Goal: Task Accomplishment & Management: Complete application form

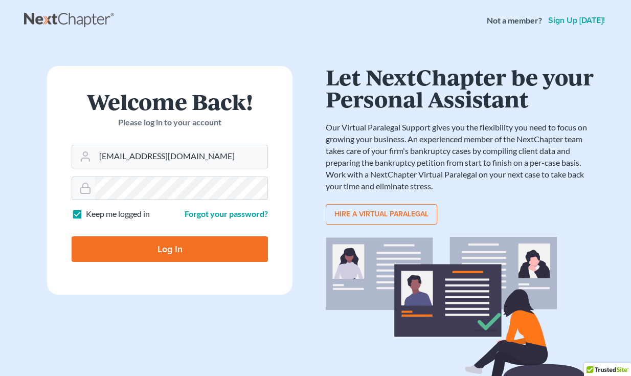
click at [204, 247] on input "Log In" at bounding box center [170, 249] width 196 height 26
type input "Thinking..."
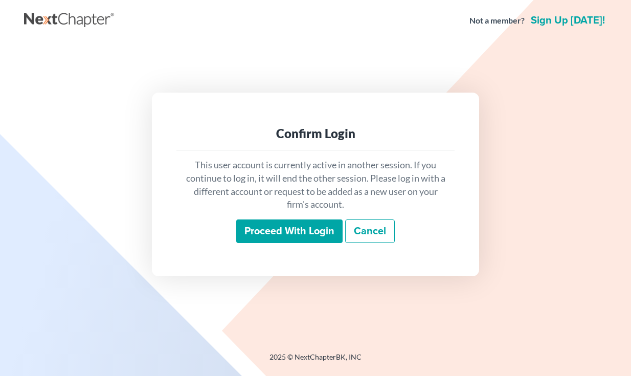
click at [318, 233] on input "Proceed with login" at bounding box center [289, 231] width 106 height 24
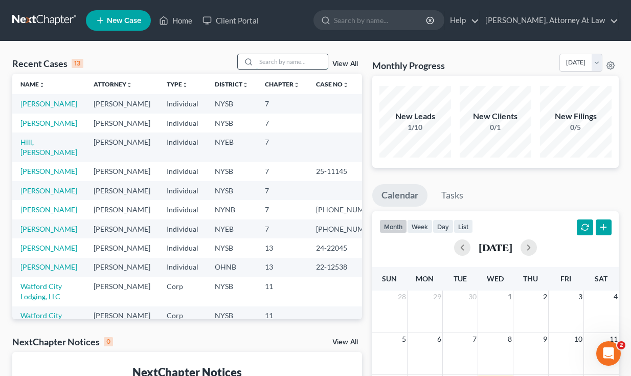
click at [295, 63] on input "search" at bounding box center [292, 61] width 72 height 15
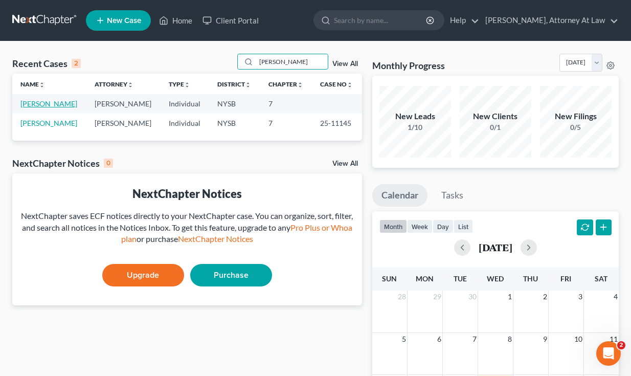
type input "Jennifer"
click at [56, 104] on link "Korbel, Jennifer" at bounding box center [48, 103] width 57 height 9
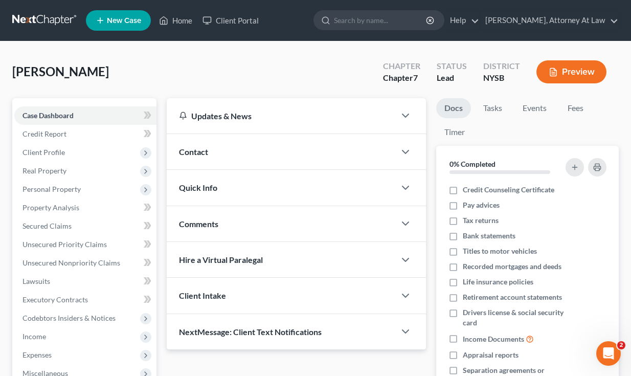
click at [416, 151] on div at bounding box center [410, 152] width 31 height 20
click at [402, 151] on icon "button" at bounding box center [405, 152] width 12 height 12
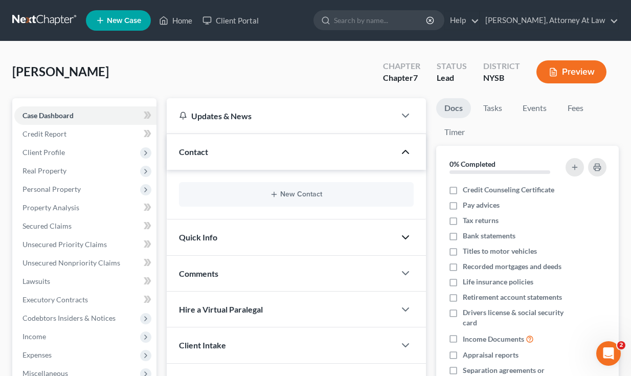
click at [403, 237] on icon "button" at bounding box center [405, 237] width 12 height 12
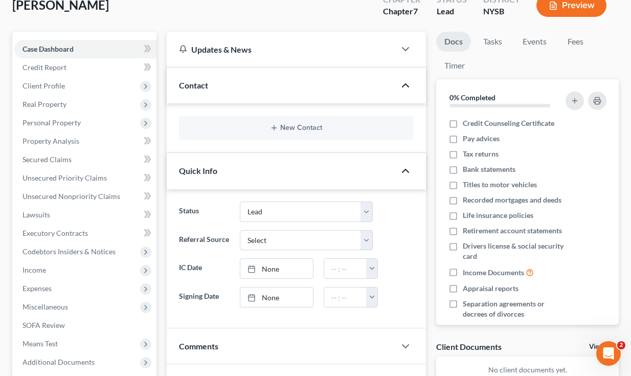
scroll to position [116, 0]
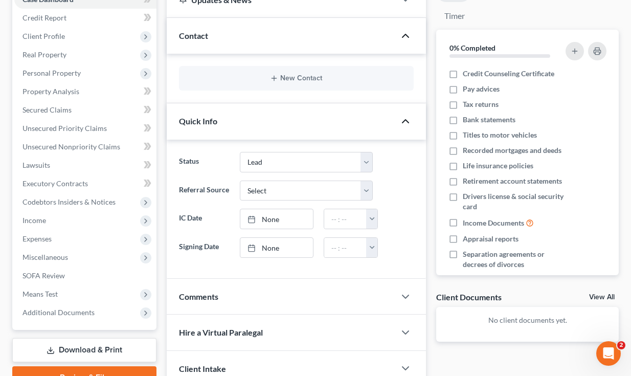
click at [396, 304] on div at bounding box center [410, 296] width 31 height 20
click at [403, 291] on icon "button" at bounding box center [405, 296] width 12 height 12
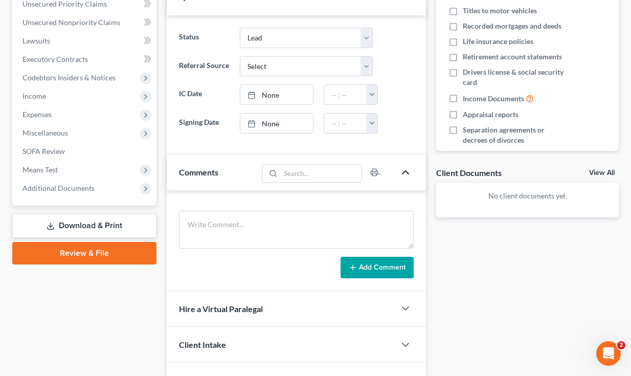
click at [397, 309] on div at bounding box center [410, 308] width 31 height 20
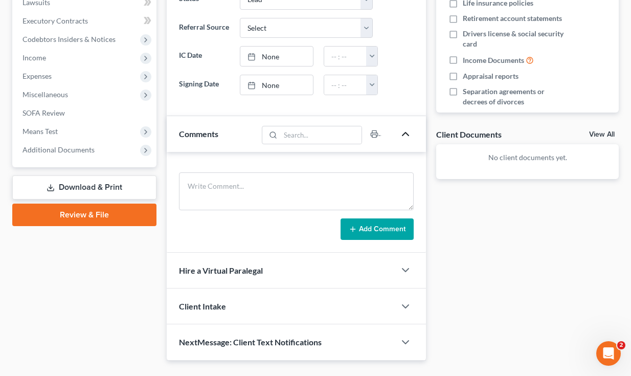
scroll to position [300, 0]
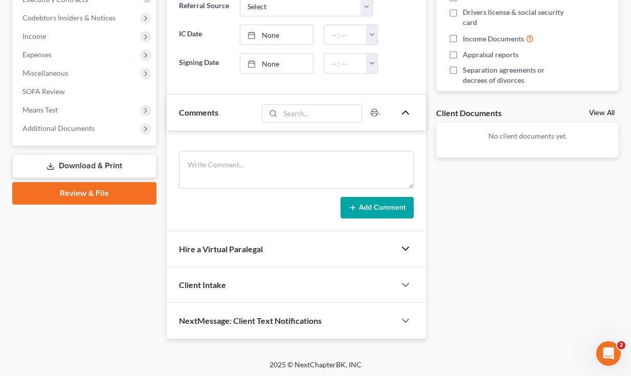
click at [407, 251] on icon "button" at bounding box center [405, 248] width 12 height 12
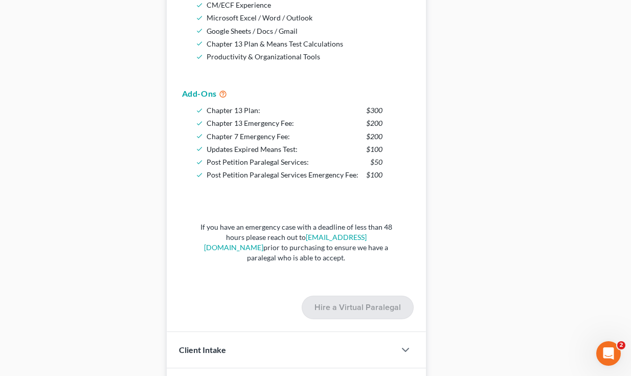
scroll to position [785, 0]
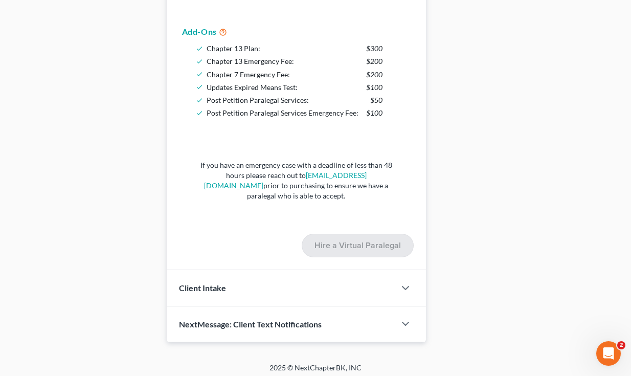
click at [398, 291] on div at bounding box center [410, 288] width 31 height 20
click at [403, 289] on icon "button" at bounding box center [405, 288] width 12 height 12
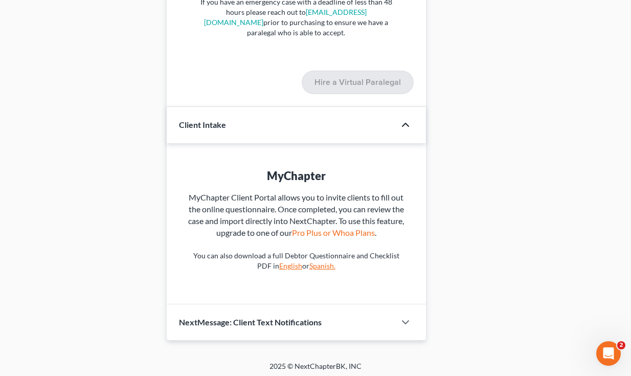
scroll to position [948, 0]
click at [388, 325] on div "NextMessage: Client Text Notifications" at bounding box center [281, 322] width 229 height 35
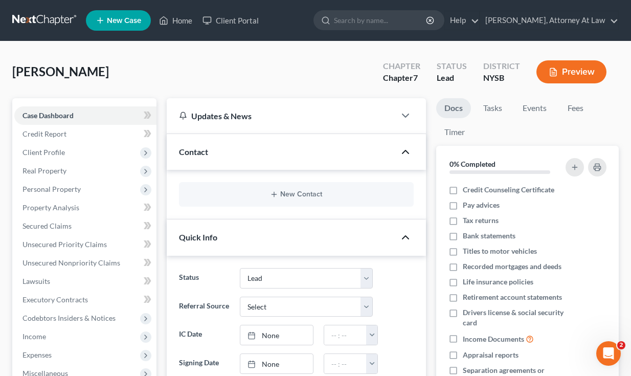
scroll to position [0, 0]
click at [388, 114] on div "Updates & News" at bounding box center [281, 115] width 229 height 35
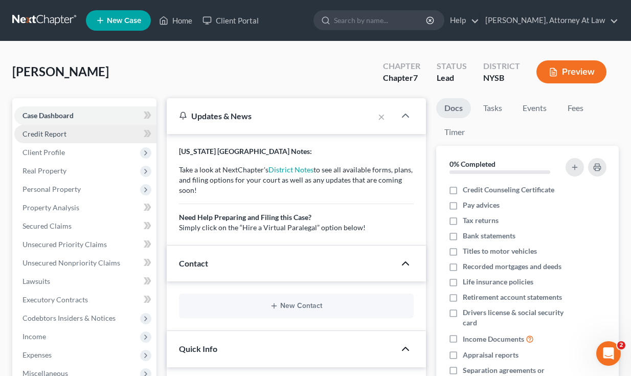
click at [86, 132] on link "Credit Report" at bounding box center [85, 134] width 142 height 18
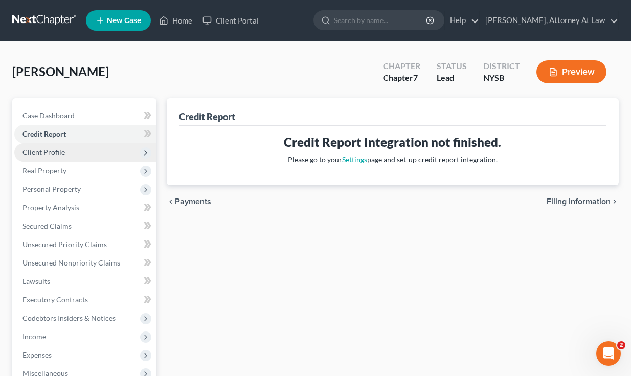
click at [81, 147] on span "Client Profile" at bounding box center [85, 152] width 142 height 18
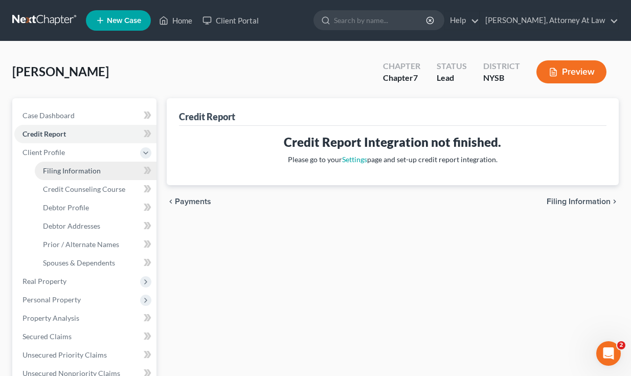
click at [81, 166] on link "Filing Information" at bounding box center [96, 171] width 122 height 18
select select "1"
select select "0"
select select "35"
